Goal: Obtain resource: Obtain resource

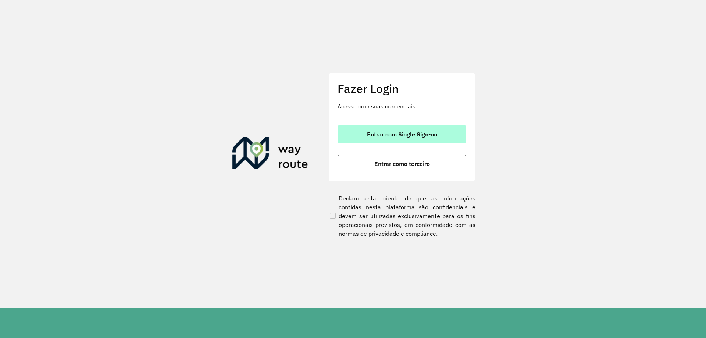
click at [395, 131] on span "Entrar com Single Sign-on" at bounding box center [402, 134] width 70 height 6
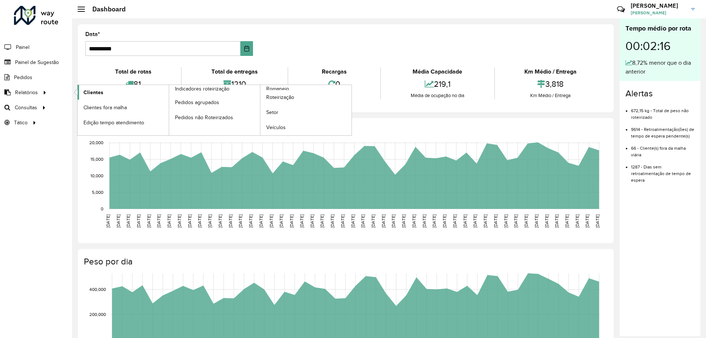
click at [119, 95] on link "Clientes" at bounding box center [123, 92] width 91 height 15
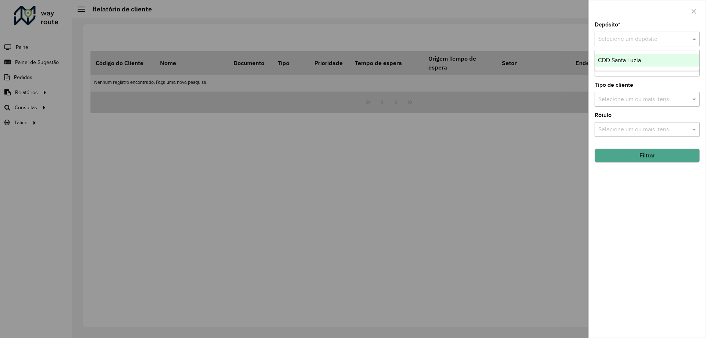
click at [602, 42] on input "text" at bounding box center [639, 39] width 83 height 9
click at [607, 63] on span "CDD Santa Luzia" at bounding box center [619, 60] width 43 height 6
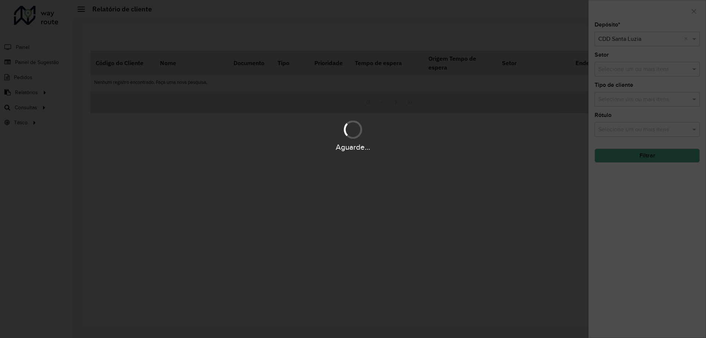
click at [605, 69] on div "Aguarde..." at bounding box center [353, 169] width 706 height 338
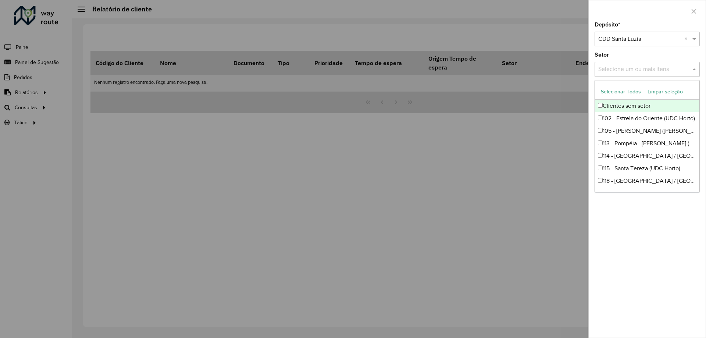
click at [605, 69] on input "text" at bounding box center [643, 69] width 94 height 9
click at [643, 67] on input "text" at bounding box center [643, 69] width 94 height 9
click at [672, 212] on div "Depósito * Selecione um depósito × CDD Santa Luzia × Setor Selecione um ou mais…" at bounding box center [646, 179] width 117 height 315
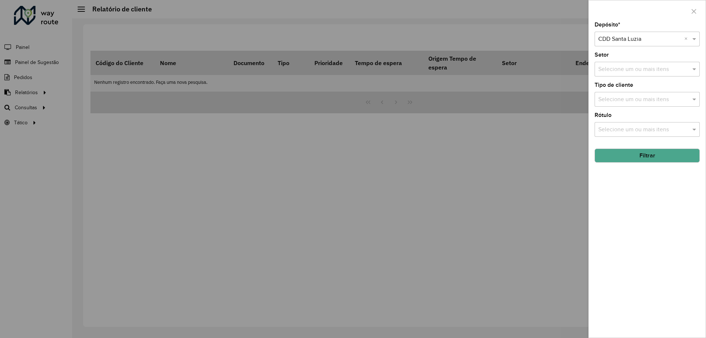
click at [638, 160] on button "Filtrar" at bounding box center [646, 155] width 105 height 14
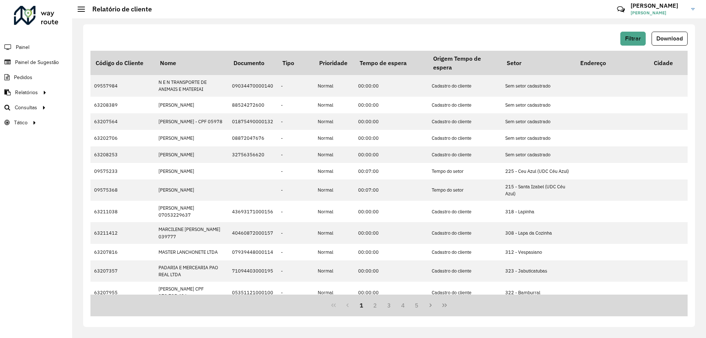
click at [461, 41] on div "Filtrar Download" at bounding box center [388, 39] width 597 height 14
click at [664, 40] on span "Download" at bounding box center [669, 38] width 26 height 6
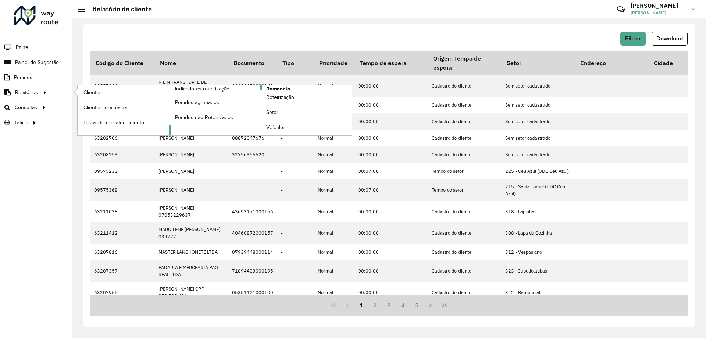
click at [288, 86] on span "Romaneio" at bounding box center [278, 89] width 24 height 8
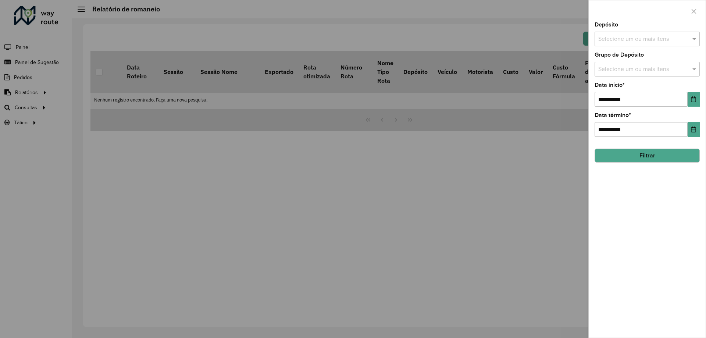
click at [683, 38] on input "text" at bounding box center [643, 39] width 94 height 9
click at [650, 71] on div "CDD Santa Luzia" at bounding box center [647, 75] width 104 height 12
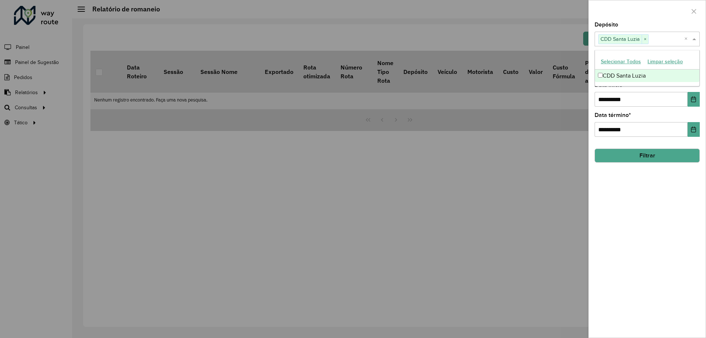
click at [636, 12] on div at bounding box center [646, 11] width 117 height 22
click at [633, 65] on input "text" at bounding box center [643, 69] width 94 height 9
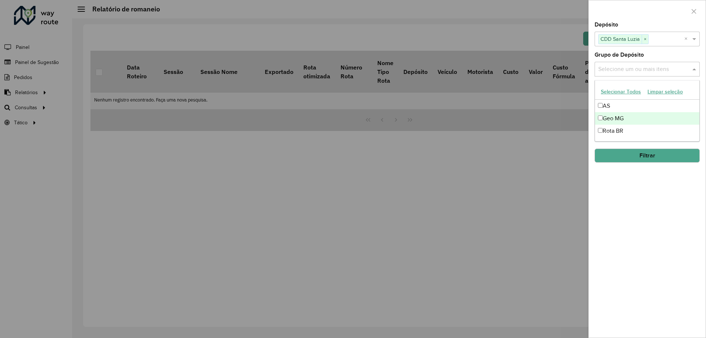
click at [616, 118] on div "Geo MG" at bounding box center [647, 118] width 104 height 12
click at [645, 212] on div "**********" at bounding box center [646, 179] width 117 height 315
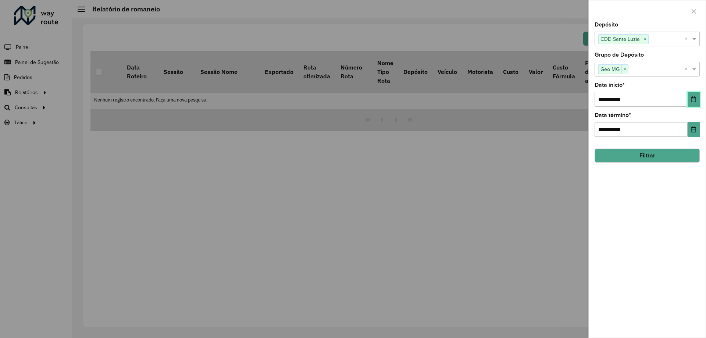
click at [689, 96] on button "Choose Date" at bounding box center [693, 99] width 12 height 15
drag, startPoint x: 642, startPoint y: 292, endPoint x: 651, endPoint y: 233, distance: 59.4
click at [642, 293] on div "**********" at bounding box center [646, 179] width 117 height 315
click at [652, 153] on button "Filtrar" at bounding box center [646, 155] width 105 height 14
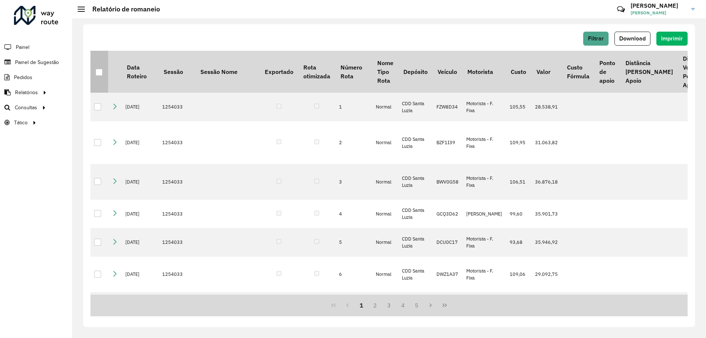
click at [97, 69] on div at bounding box center [99, 72] width 7 height 7
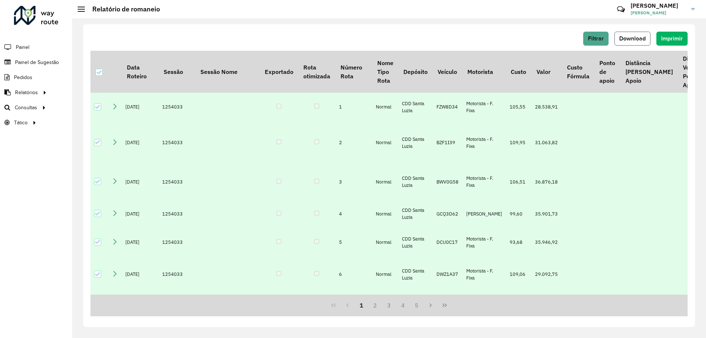
click at [639, 38] on span "Download" at bounding box center [632, 38] width 26 height 6
